Goal: Transaction & Acquisition: Purchase product/service

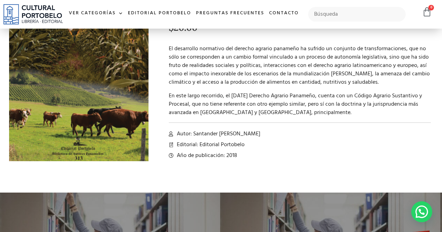
scroll to position [0, 0]
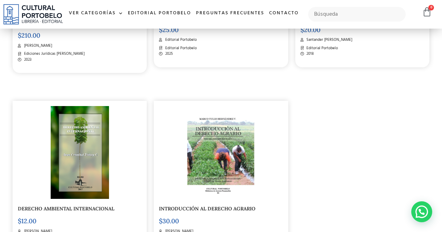
scroll to position [349, 0]
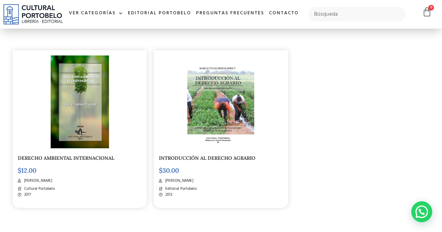
click at [85, 113] on img at bounding box center [80, 102] width 58 height 93
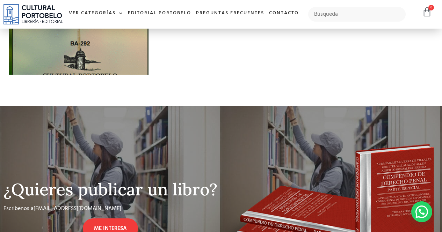
scroll to position [209, 0]
